Goal: Transaction & Acquisition: Purchase product/service

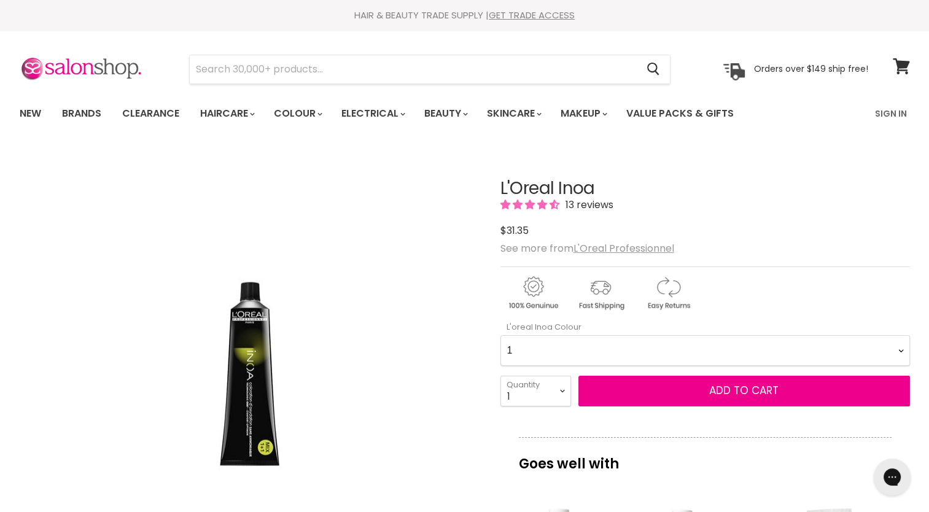
click at [664, 343] on Colour-0-0 "1 4.15 4.20 4.35 4.45 4.56 High Resist C4.62 5.12 High Resist 5.15 High Resist …" at bounding box center [704, 350] width 409 height 31
click at [671, 351] on Colour-0-0 "1 4.15 4.20 4.35 4.45 4.56 High Resist C4.62 5.12 High Resist 5.15 High Resist …" at bounding box center [704, 350] width 409 height 31
click at [205, 41] on section "Menu Cancel" at bounding box center [464, 63] width 921 height 65
